Goal: Navigation & Orientation: Find specific page/section

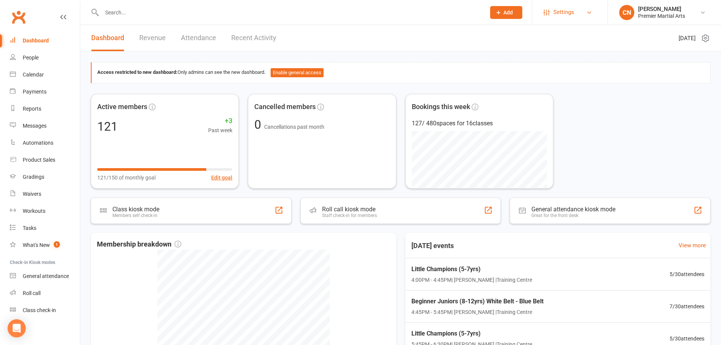
click at [585, 14] on link "Settings" at bounding box center [570, 12] width 53 height 17
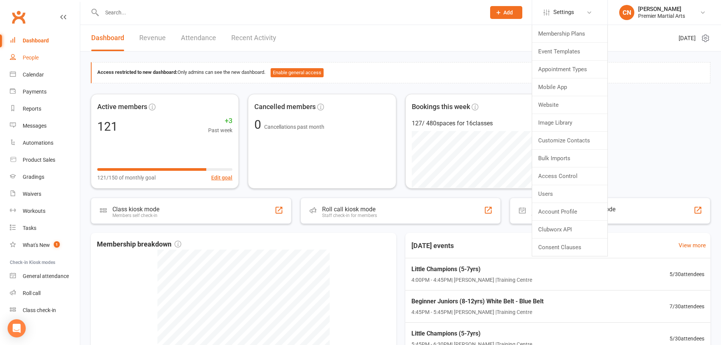
click at [32, 62] on link "People" at bounding box center [45, 57] width 70 height 17
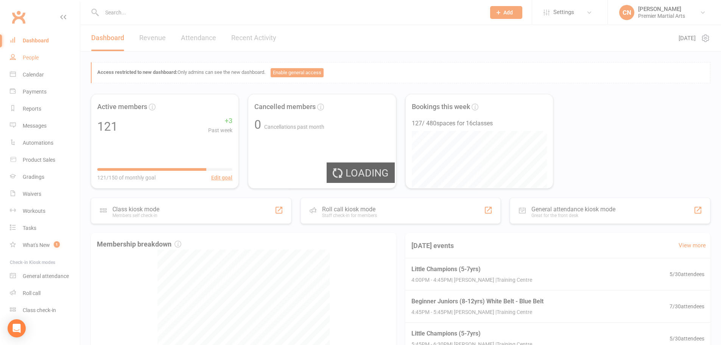
select select "100"
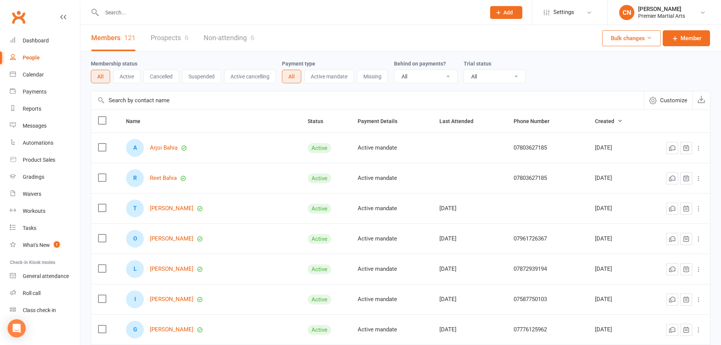
drag, startPoint x: 122, startPoint y: 12, endPoint x: 130, endPoint y: 13, distance: 8.3
click at [122, 12] on input "text" at bounding box center [290, 12] width 381 height 11
click at [29, 55] on div "People" at bounding box center [31, 58] width 17 height 6
click at [30, 59] on div "People" at bounding box center [31, 58] width 17 height 6
click at [114, 14] on input "text" at bounding box center [290, 12] width 381 height 11
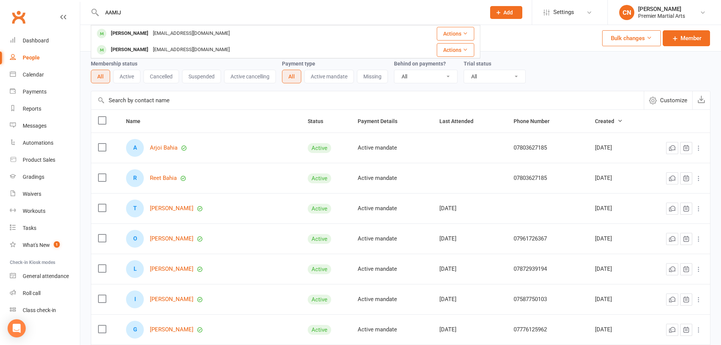
click at [124, 12] on input "AAMIJ" at bounding box center [290, 12] width 381 height 11
click at [210, 14] on input "AAMIJ" at bounding box center [290, 12] width 381 height 11
click at [118, 9] on input "AAMIJ" at bounding box center [290, 12] width 381 height 11
type input "AAMIJ"
click at [32, 80] on link "Calendar" at bounding box center [45, 74] width 70 height 17
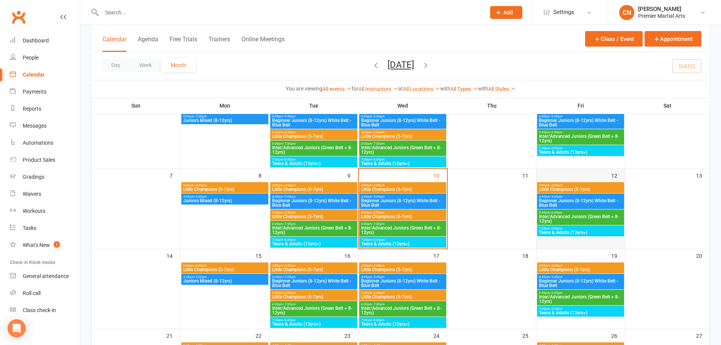
scroll to position [76, 0]
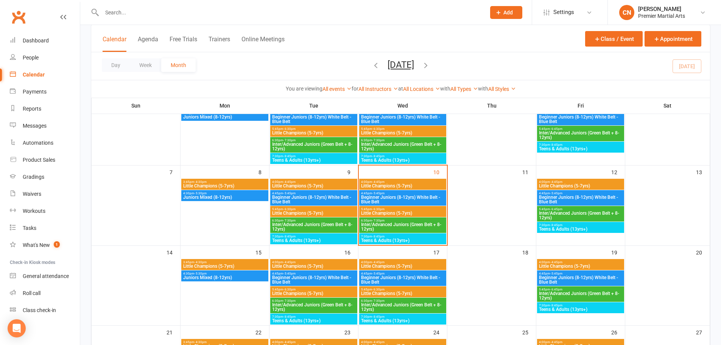
click at [564, 181] on span "4:00pm - 4:45pm" at bounding box center [581, 181] width 84 height 3
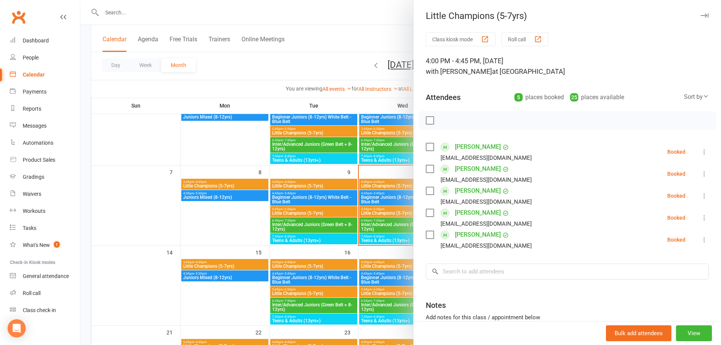
click at [351, 167] on div at bounding box center [400, 172] width 641 height 345
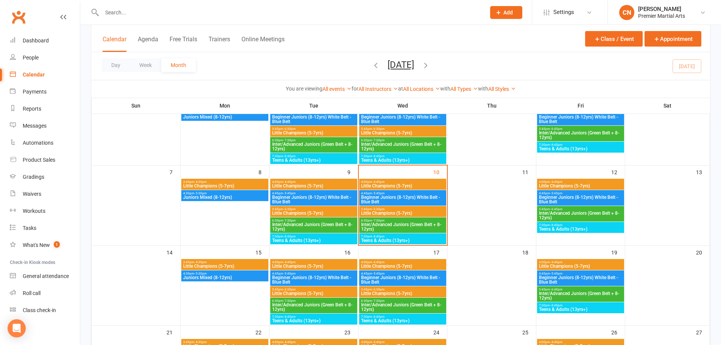
click at [582, 198] on span "Beginner Juniors (8-12yrs) White Belt - Blue Belt" at bounding box center [581, 199] width 84 height 9
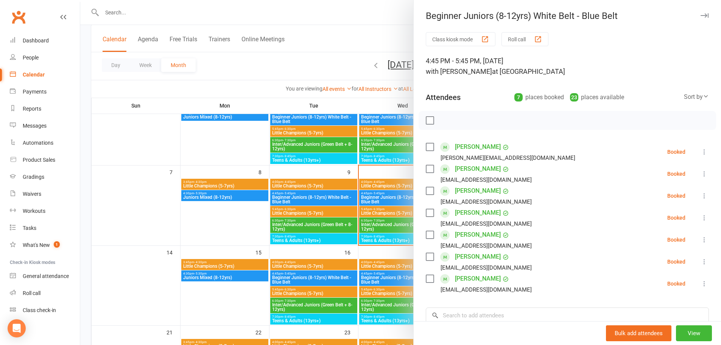
click at [366, 169] on div at bounding box center [400, 172] width 641 height 345
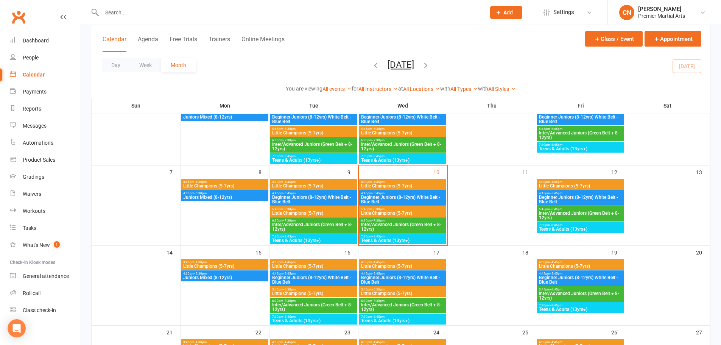
click at [379, 182] on span "- 4:45pm" at bounding box center [378, 181] width 12 height 3
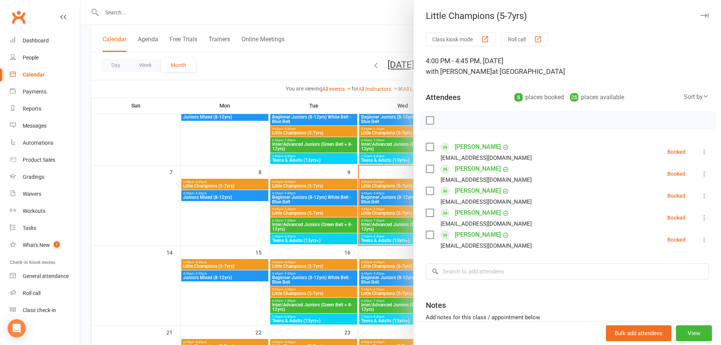
click at [389, 168] on div at bounding box center [400, 172] width 641 height 345
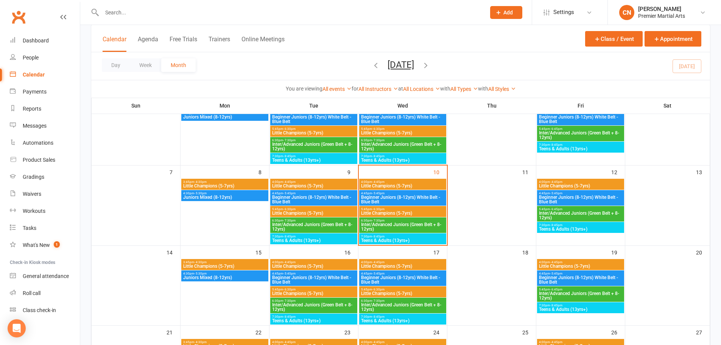
click at [391, 189] on div "4:00pm - 4:45pm Little Champions (5-7yrs)" at bounding box center [402, 184] width 87 height 11
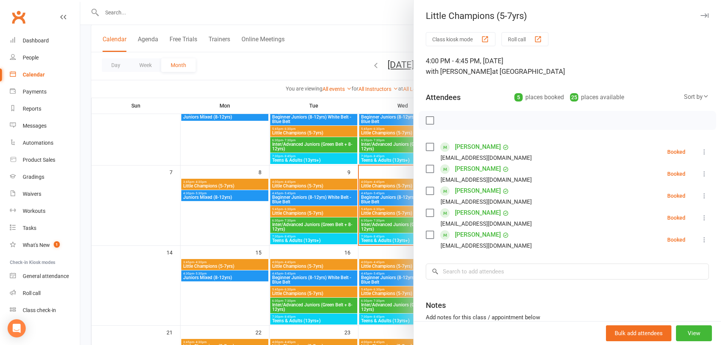
click at [401, 196] on div at bounding box center [400, 172] width 641 height 345
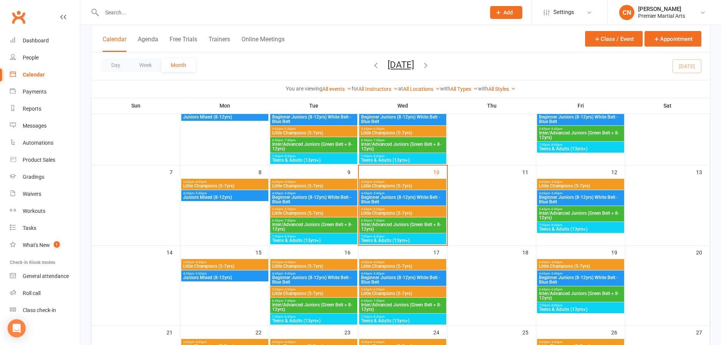
click at [401, 198] on span "Beginner Juniors (8-12yrs) White Belt - Blue Belt" at bounding box center [403, 199] width 84 height 9
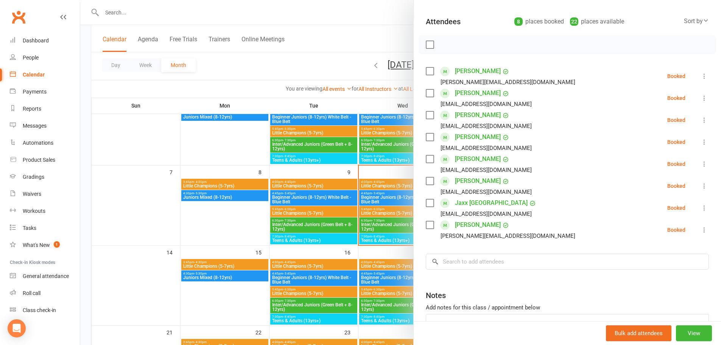
click at [378, 209] on div at bounding box center [400, 172] width 641 height 345
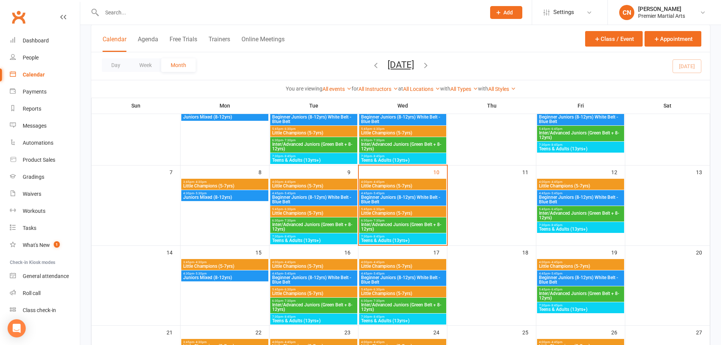
click at [389, 210] on span "5:45pm - 6:30pm" at bounding box center [403, 209] width 84 height 3
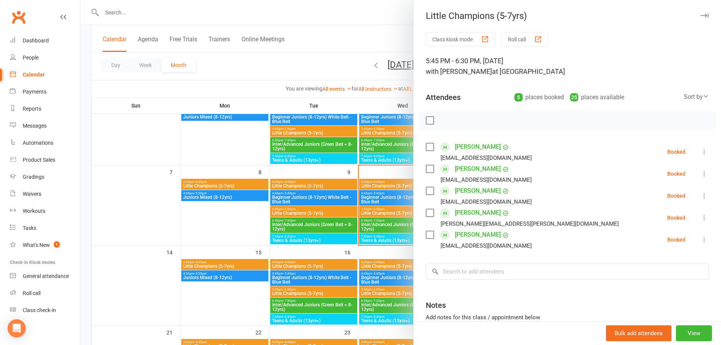
click at [398, 167] on div at bounding box center [400, 172] width 641 height 345
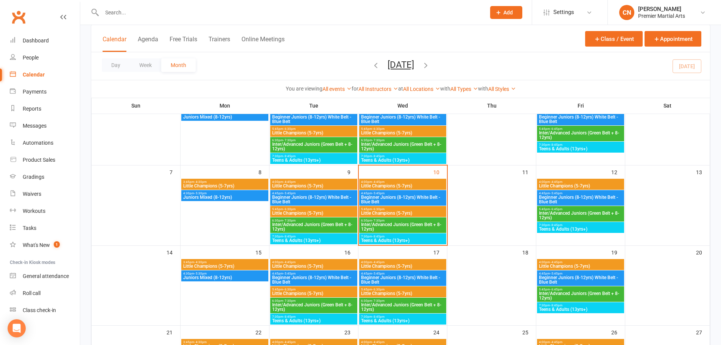
click at [401, 185] on span "Little Champions (5-7yrs)" at bounding box center [403, 186] width 84 height 5
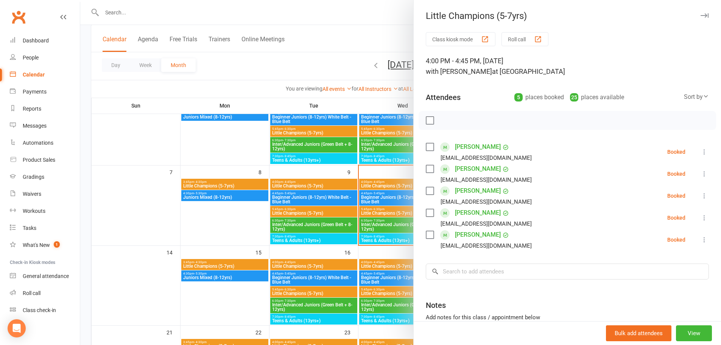
click at [366, 198] on div at bounding box center [400, 172] width 641 height 345
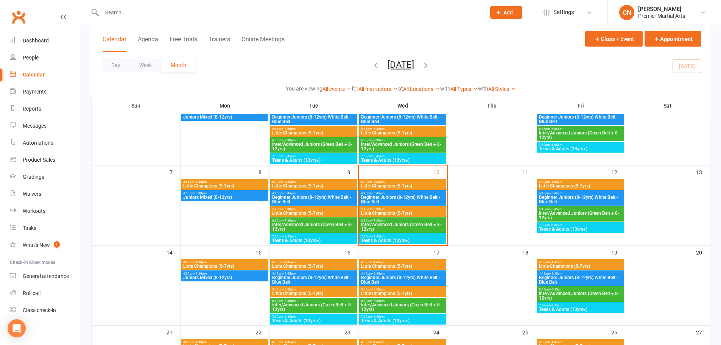
click at [384, 197] on span "Beginner Juniors (8-12yrs) White Belt - Blue Belt" at bounding box center [403, 199] width 84 height 9
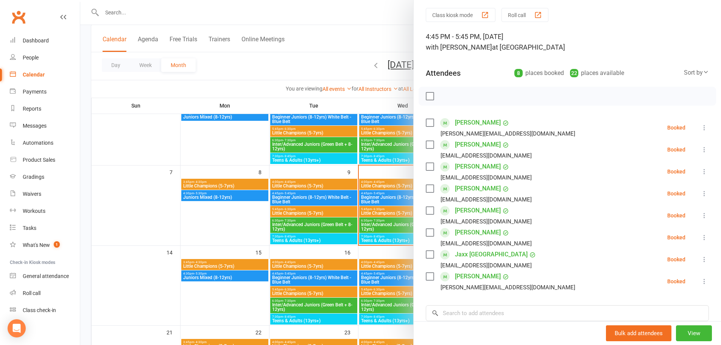
scroll to position [38, 0]
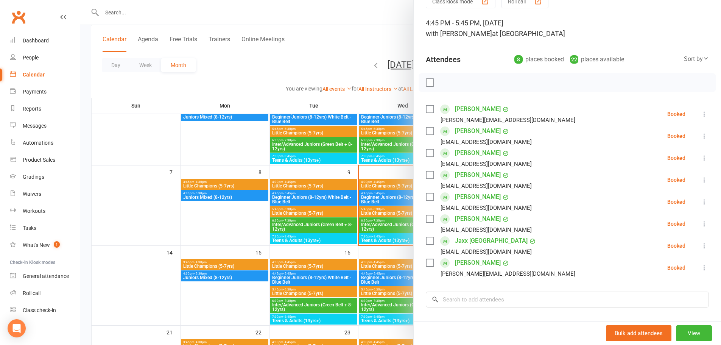
click at [387, 213] on div at bounding box center [400, 172] width 641 height 345
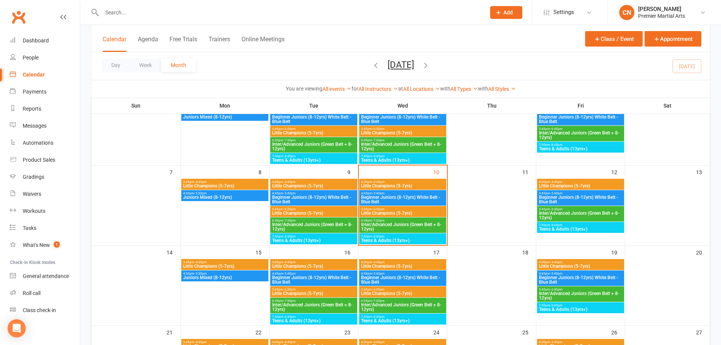
click at [386, 210] on span "5:45pm - 6:30pm" at bounding box center [403, 209] width 84 height 3
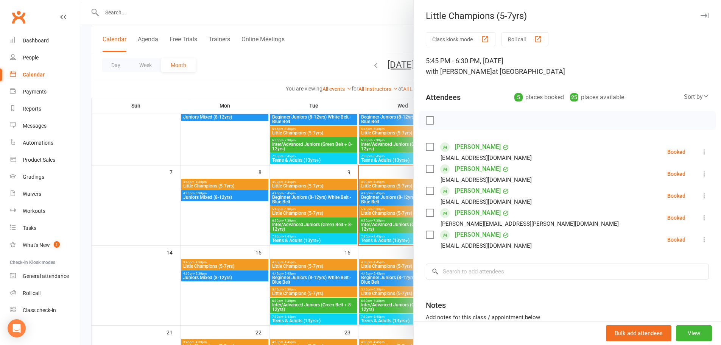
click at [388, 226] on div at bounding box center [400, 172] width 641 height 345
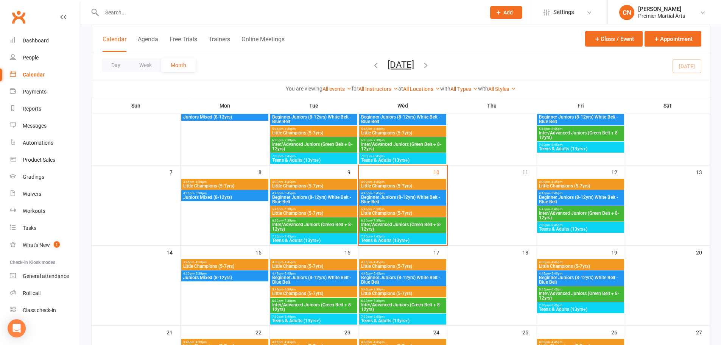
click at [389, 223] on span "Inter/Advanced Juniors (Green Belt + 8-12yrs)" at bounding box center [403, 226] width 84 height 9
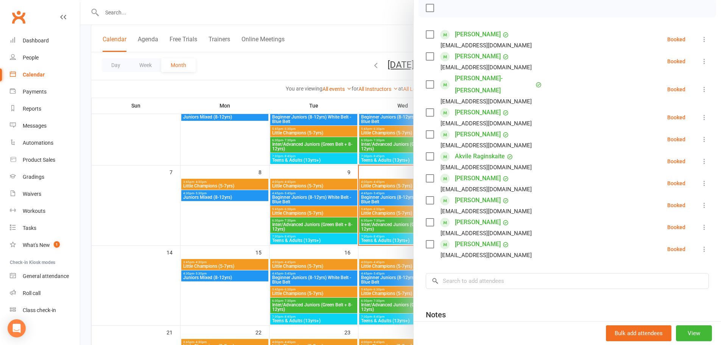
scroll to position [76, 0]
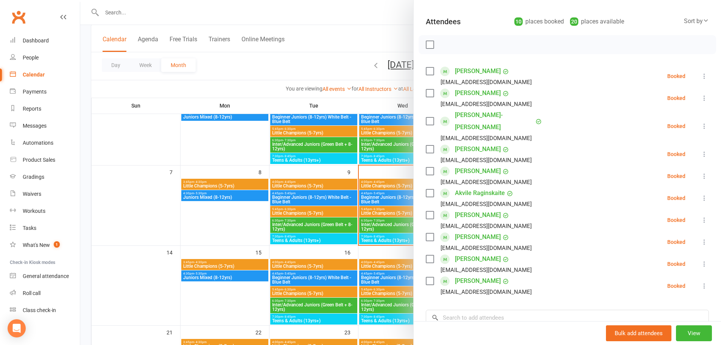
click at [384, 239] on div at bounding box center [400, 172] width 641 height 345
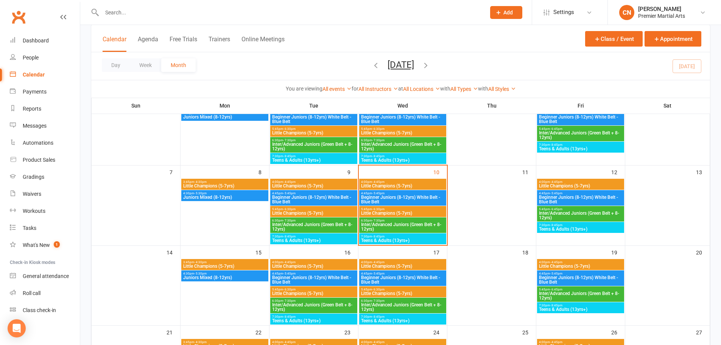
click at [399, 237] on span "7:30pm - 8:45pm" at bounding box center [403, 236] width 84 height 3
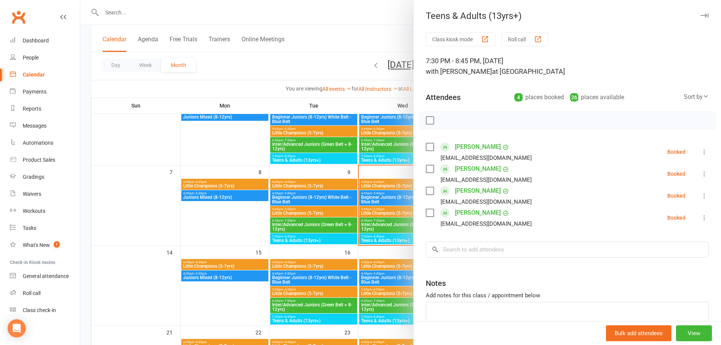
click at [365, 172] on div at bounding box center [400, 172] width 641 height 345
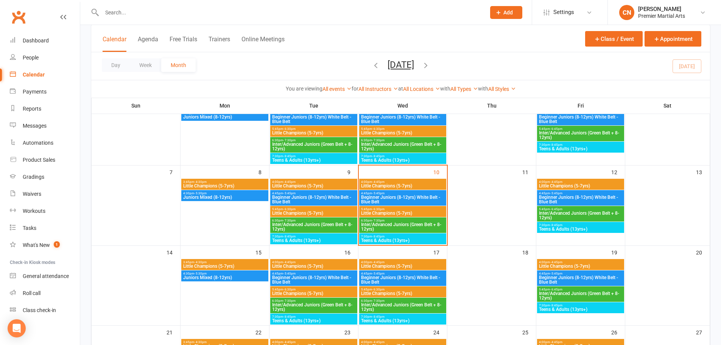
click at [459, 39] on div "Calendar Agenda Free Trials Trainers Online Meetings Class / Event Appointment" at bounding box center [400, 38] width 619 height 27
click at [580, 17] on link "Settings" at bounding box center [570, 12] width 53 height 17
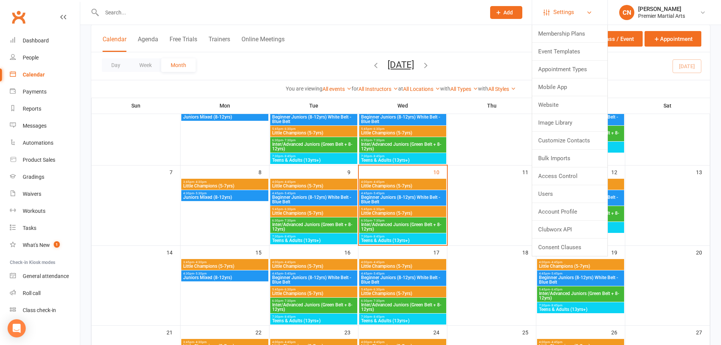
click at [580, 15] on link "Settings" at bounding box center [570, 12] width 53 height 17
